Goal: Information Seeking & Learning: Check status

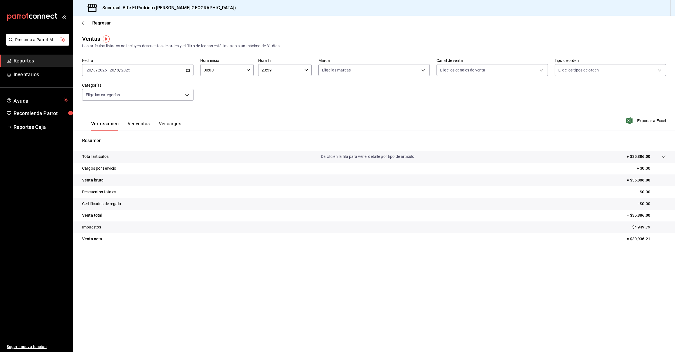
click at [27, 63] on span "Reportes" at bounding box center [40, 61] width 55 height 8
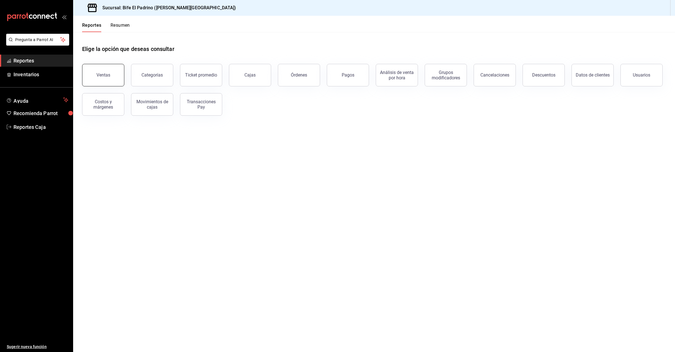
click at [94, 68] on button "Ventas" at bounding box center [103, 75] width 42 height 22
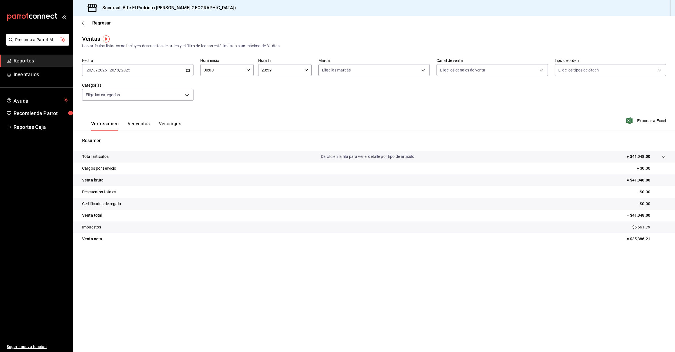
click at [26, 61] on span "Reportes" at bounding box center [40, 61] width 55 height 8
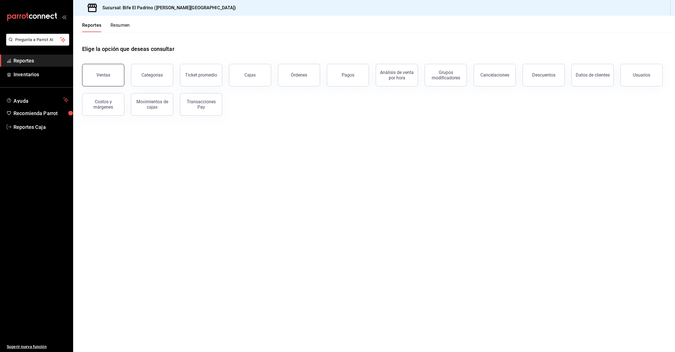
click at [110, 68] on button "Ventas" at bounding box center [103, 75] width 42 height 22
